Goal: Answer question/provide support

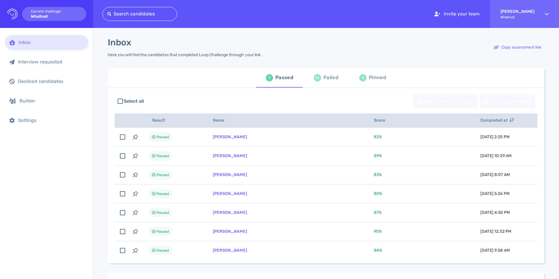
scroll to position [19, 0]
click at [314, 75] on div "24 Failed" at bounding box center [326, 78] width 24 height 16
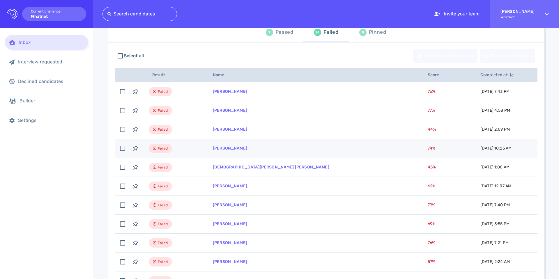
scroll to position [61, 0]
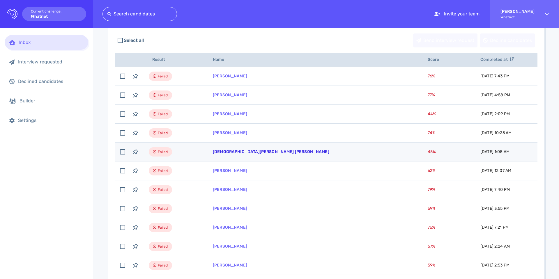
click at [227, 152] on link "Christian Lopez Caldera" at bounding box center [271, 151] width 116 height 5
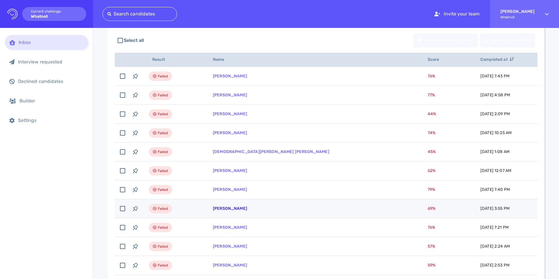
click at [216, 209] on link "[PERSON_NAME]" at bounding box center [230, 208] width 34 height 5
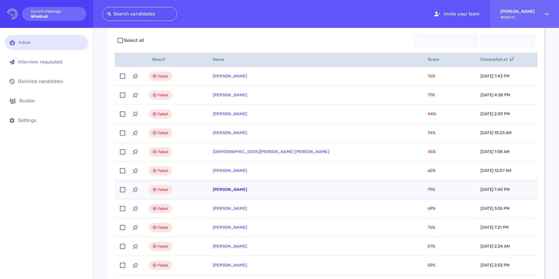
click at [231, 191] on link "Jonas Gunther" at bounding box center [230, 189] width 34 height 5
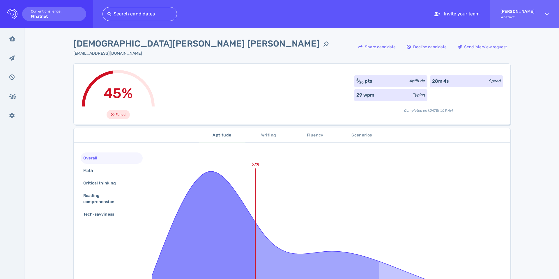
scroll to position [1, 0]
click at [360, 44] on div "Share candidate" at bounding box center [377, 45] width 43 height 13
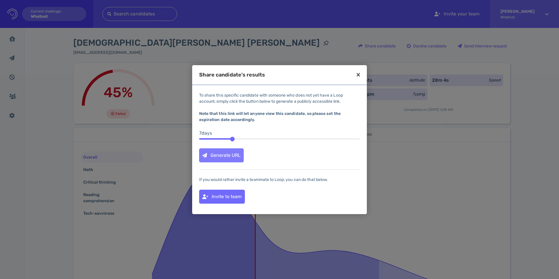
click at [223, 157] on div "Generate URL" at bounding box center [221, 155] width 44 height 13
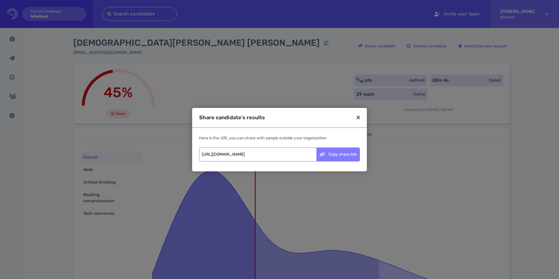
click at [340, 155] on div "Copy share link" at bounding box center [338, 154] width 43 height 13
click at [358, 117] on icon at bounding box center [358, 117] width 3 height 5
